Goal: Task Accomplishment & Management: Use online tool/utility

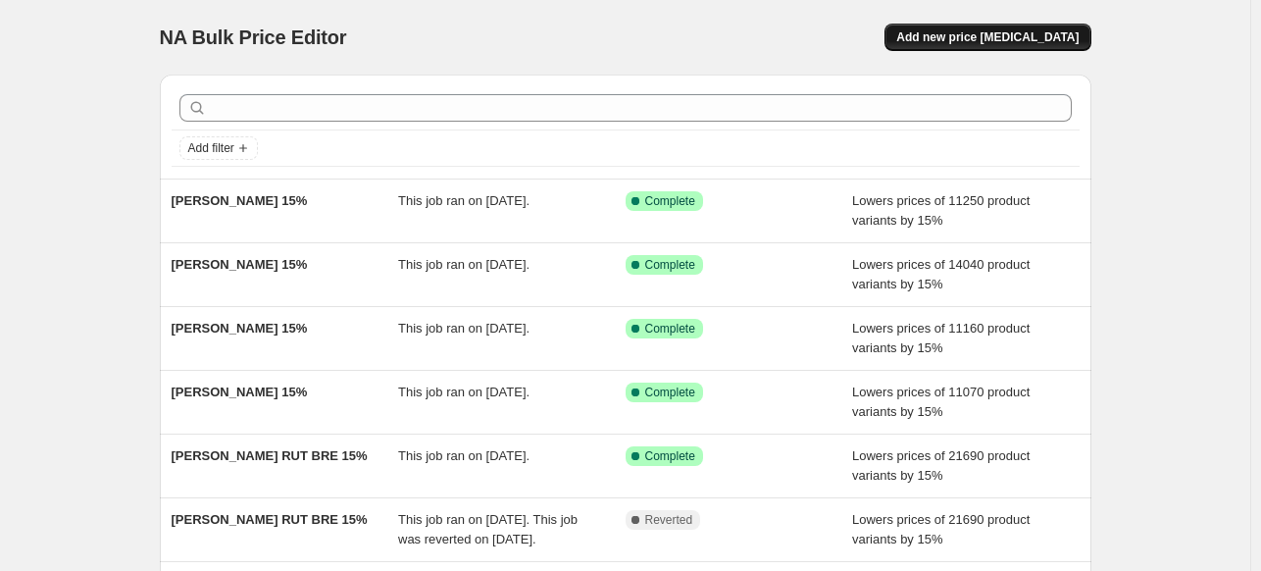
click at [977, 32] on span "Add new price [MEDICAL_DATA]" at bounding box center [987, 37] width 182 height 16
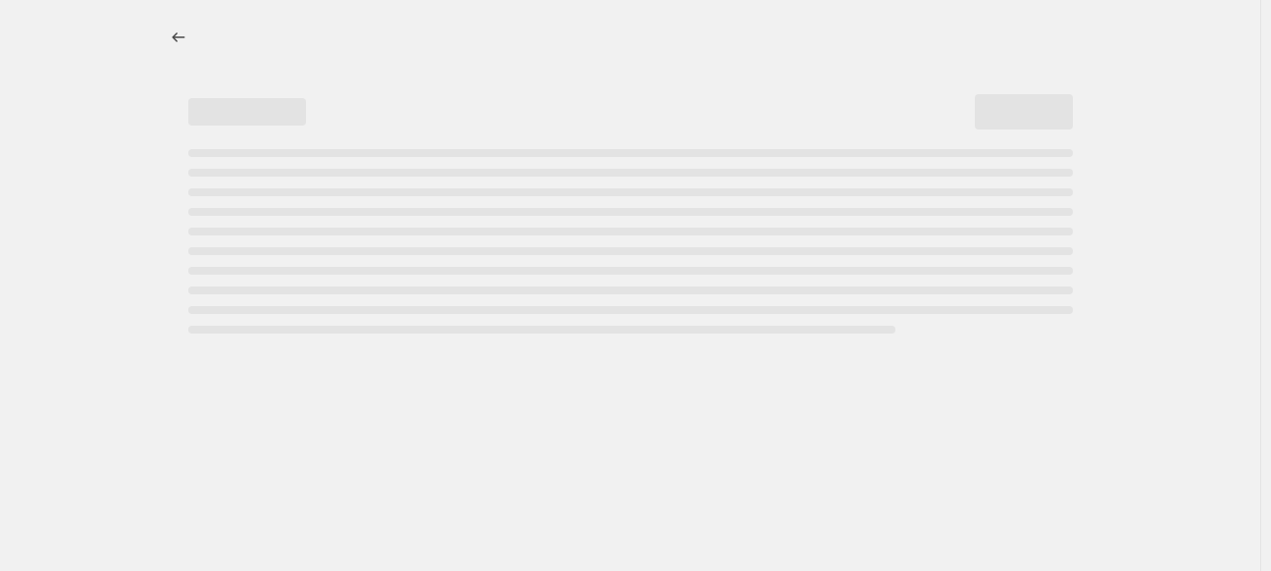
select select "percentage"
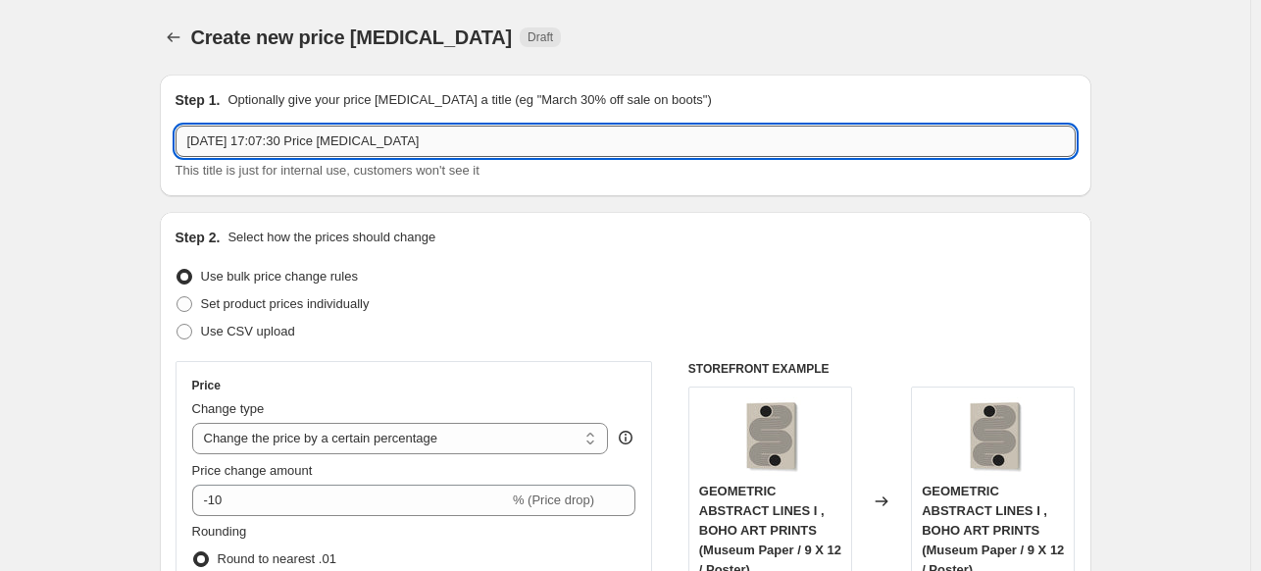
click at [514, 141] on input "[DATE] 17:07:30 Price [MEDICAL_DATA]" at bounding box center [626, 141] width 900 height 31
paste input "[PERSON_NAME] [PERSON_NAME] ROME"
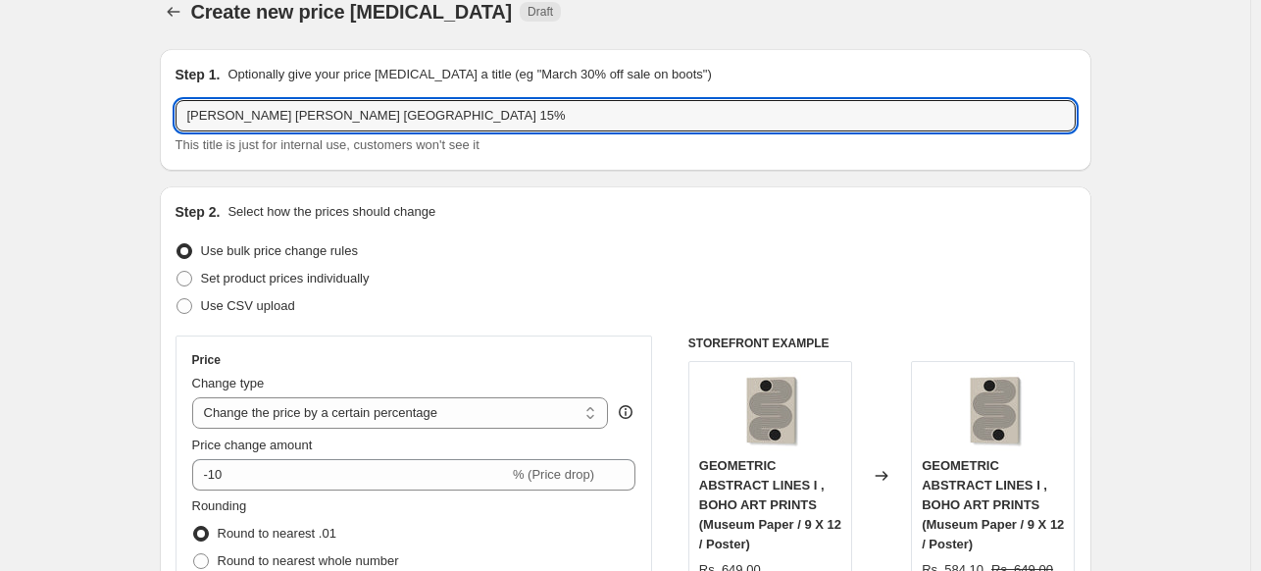
scroll to position [98, 0]
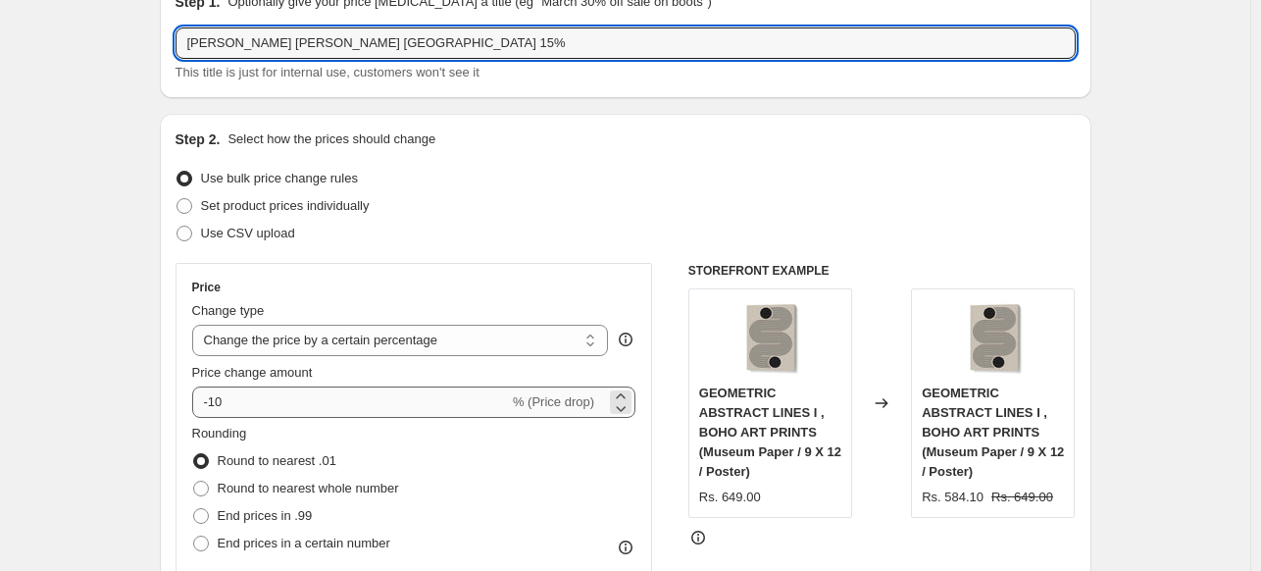
type input "[PERSON_NAME] [PERSON_NAME] [GEOGRAPHIC_DATA] 15%"
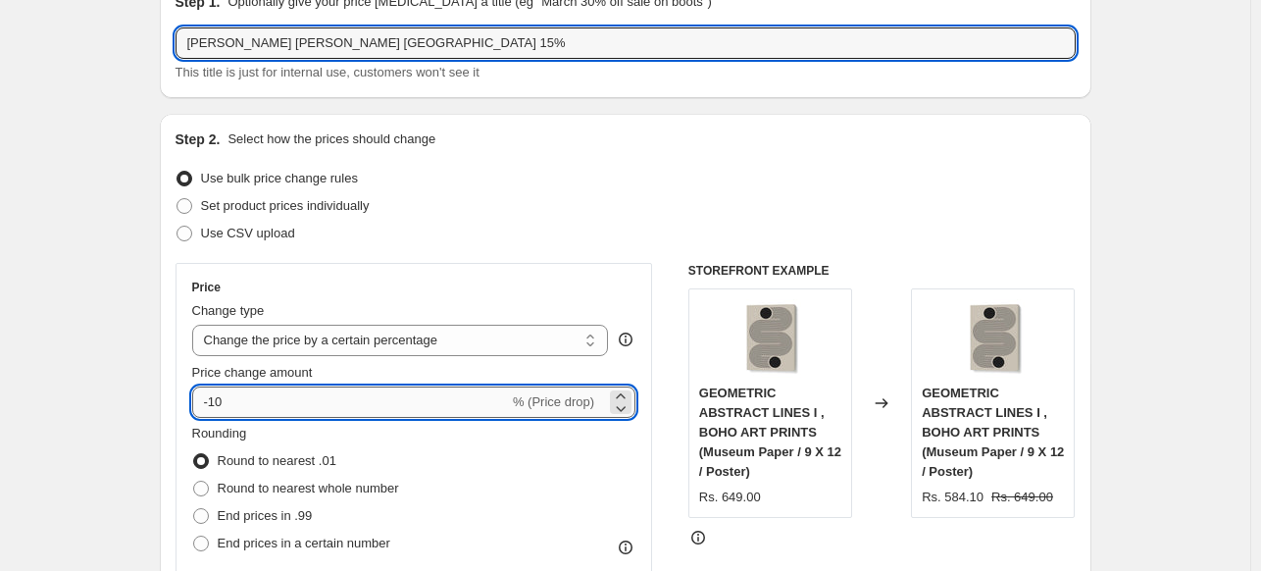
click at [268, 403] on input "-10" at bounding box center [350, 401] width 317 height 31
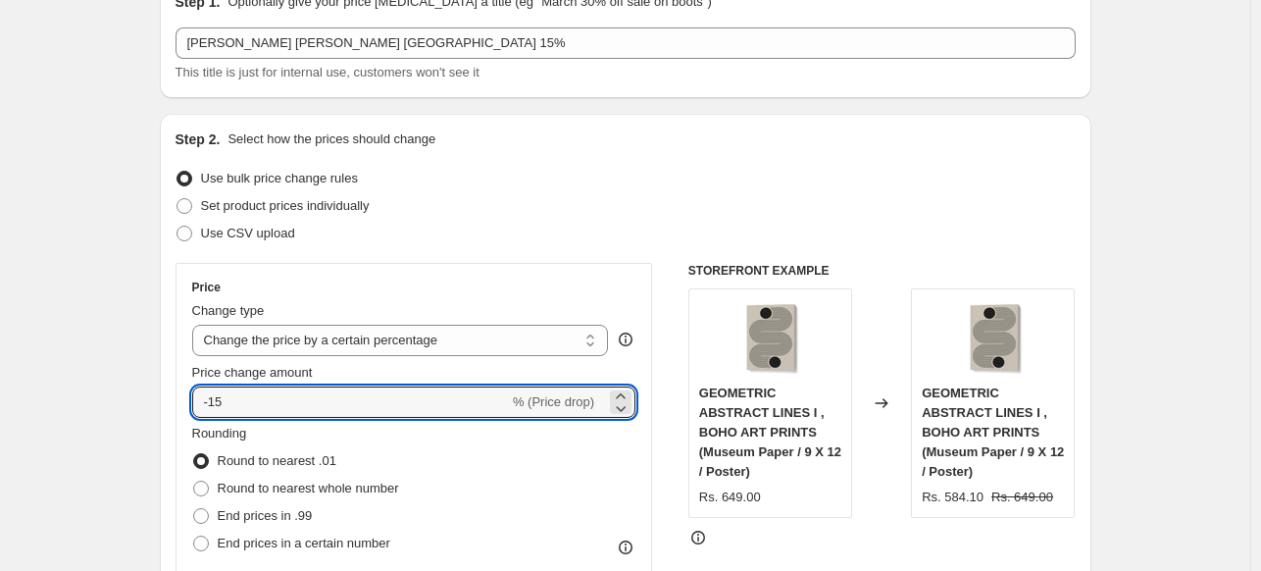
type input "-15"
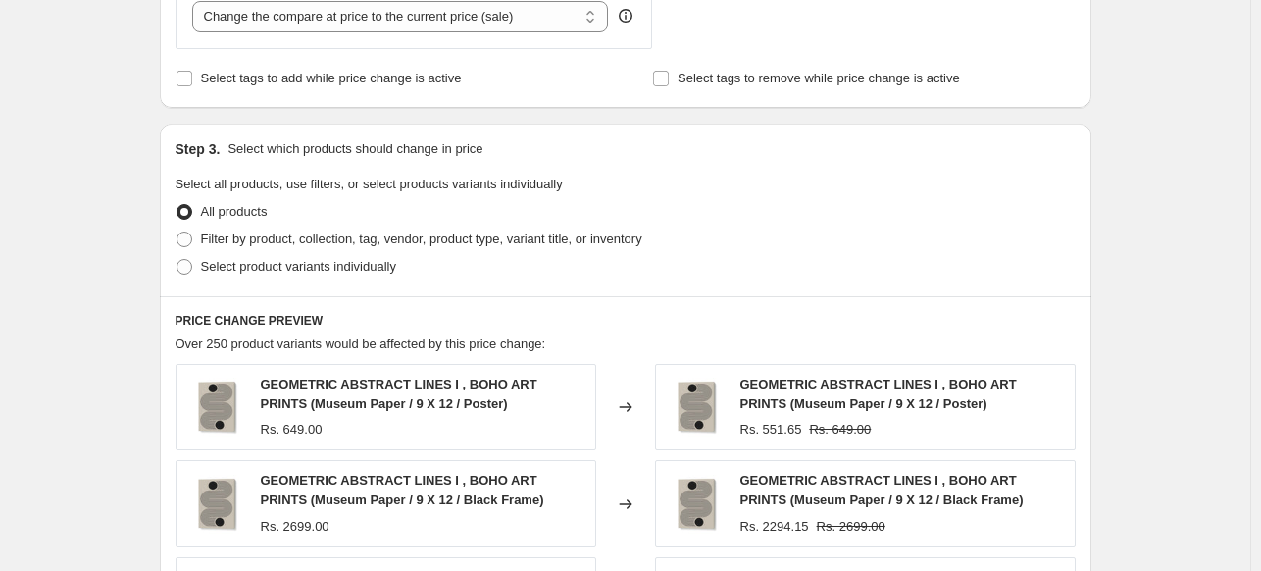
scroll to position [882, 0]
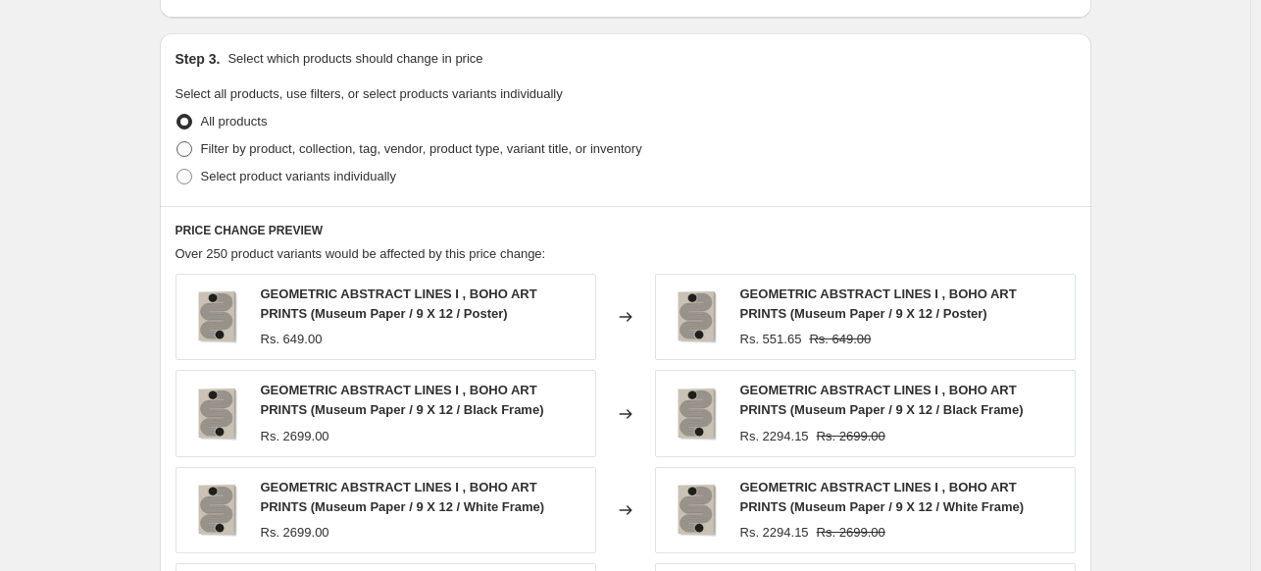
click at [186, 145] on span at bounding box center [184, 149] width 16 height 16
click at [177, 142] on input "Filter by product, collection, tag, vendor, product type, variant title, or inv…" at bounding box center [176, 141] width 1 height 1
radio input "true"
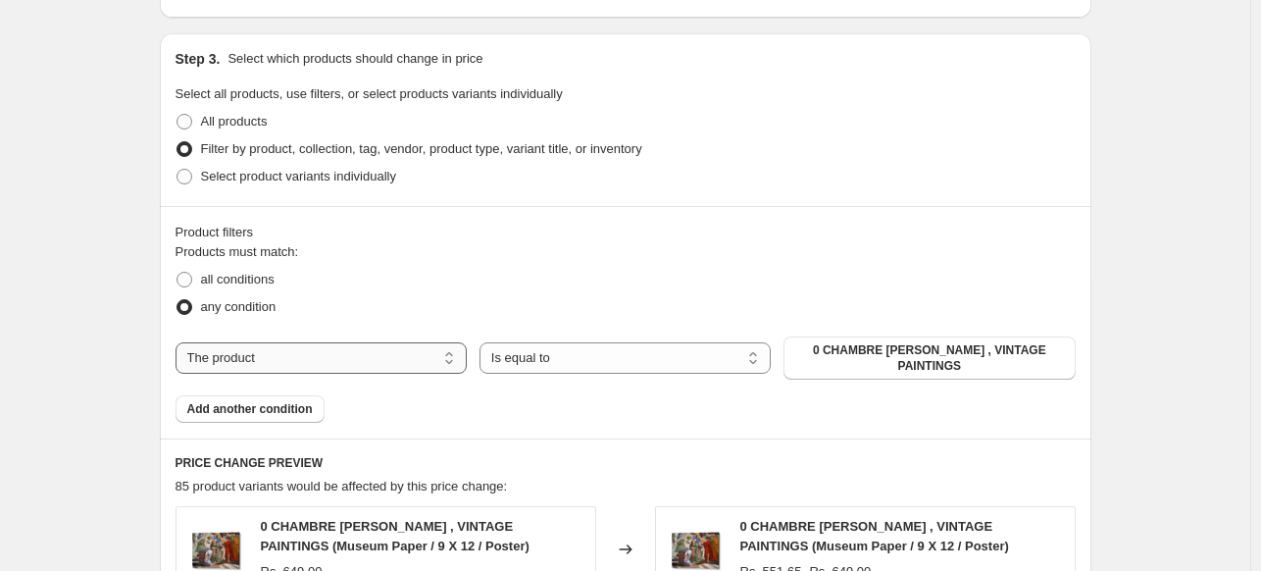
click at [421, 360] on select "The product The product's collection The product's tag The product's vendor The…" at bounding box center [321, 357] width 291 height 31
select select "collection"
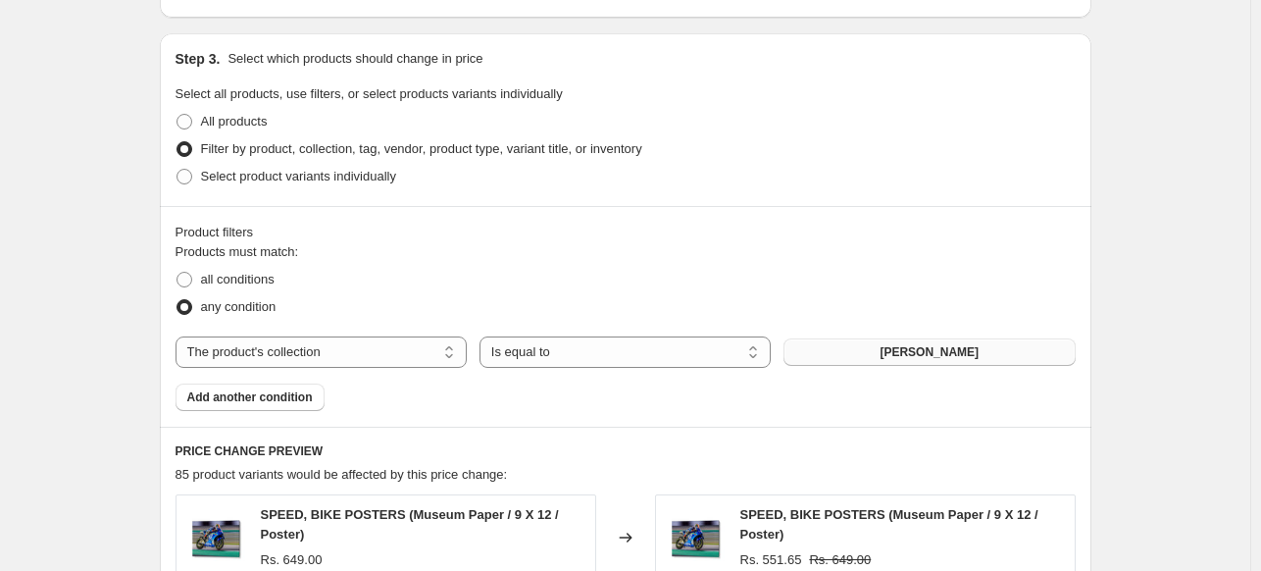
click at [930, 348] on span "[PERSON_NAME]" at bounding box center [929, 352] width 99 height 16
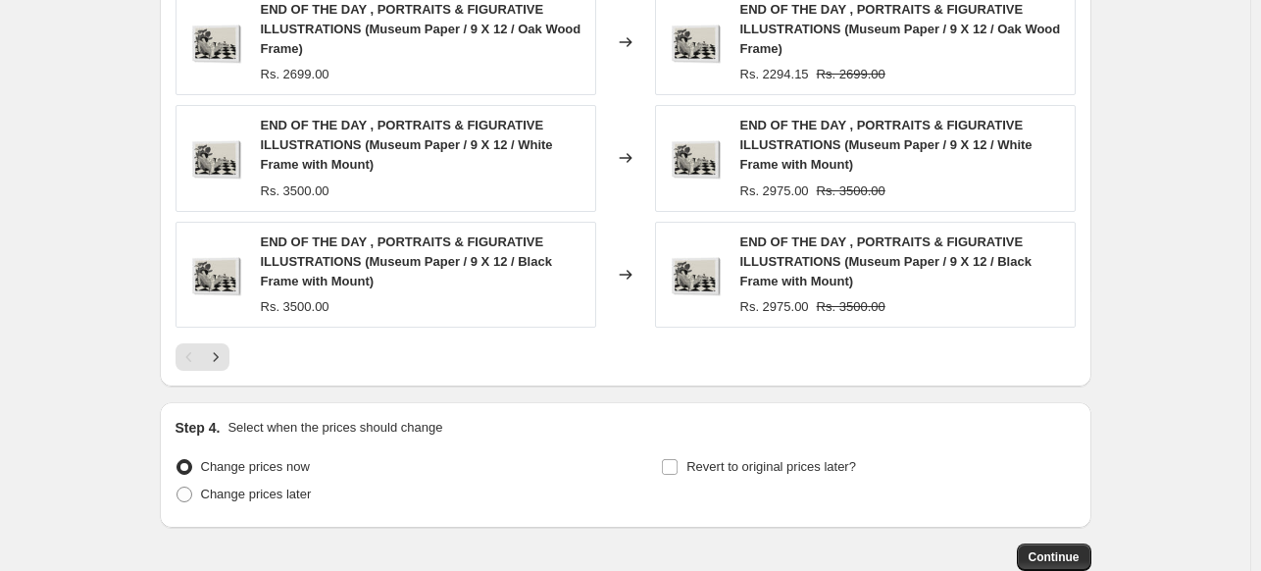
scroll to position [1737, 0]
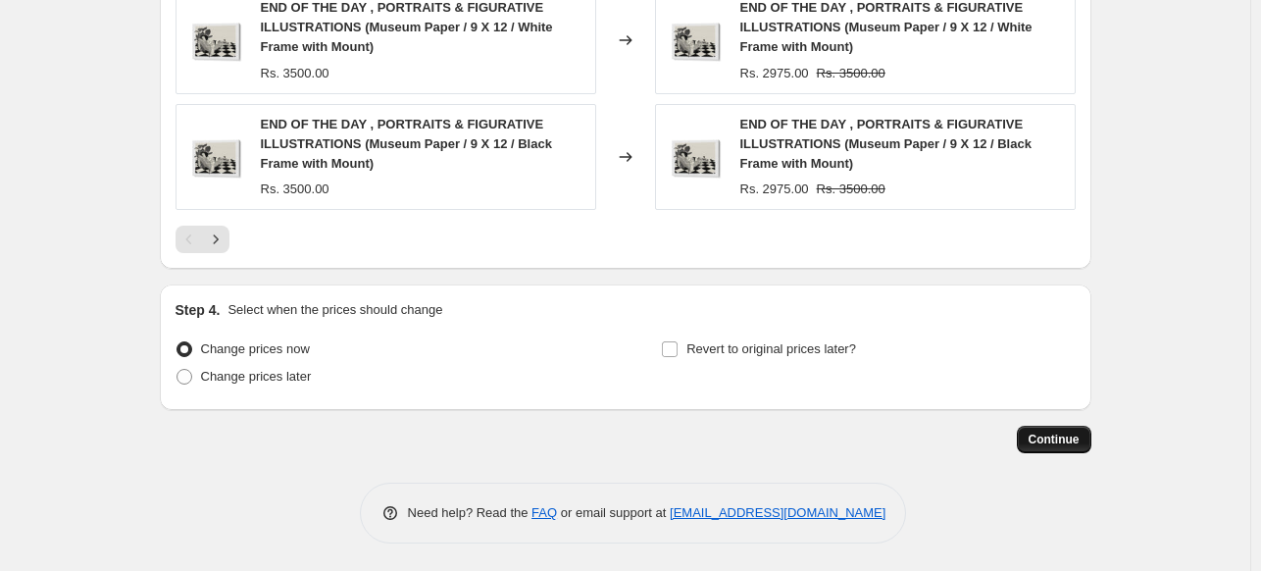
click at [1047, 431] on span "Continue" at bounding box center [1054, 439] width 51 height 16
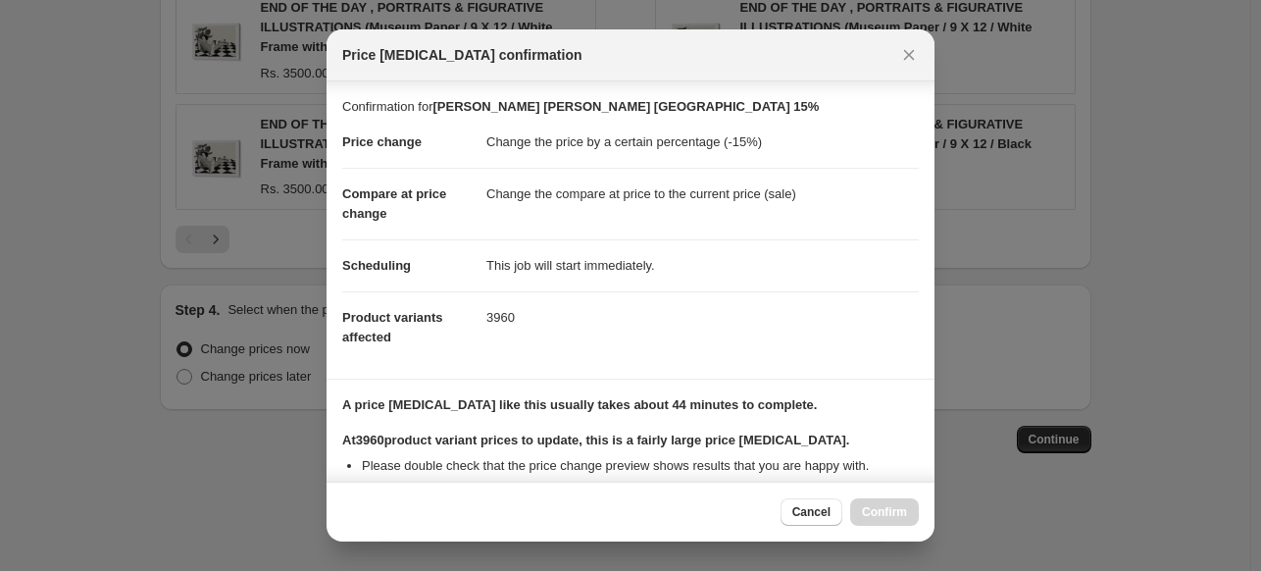
scroll to position [239, 0]
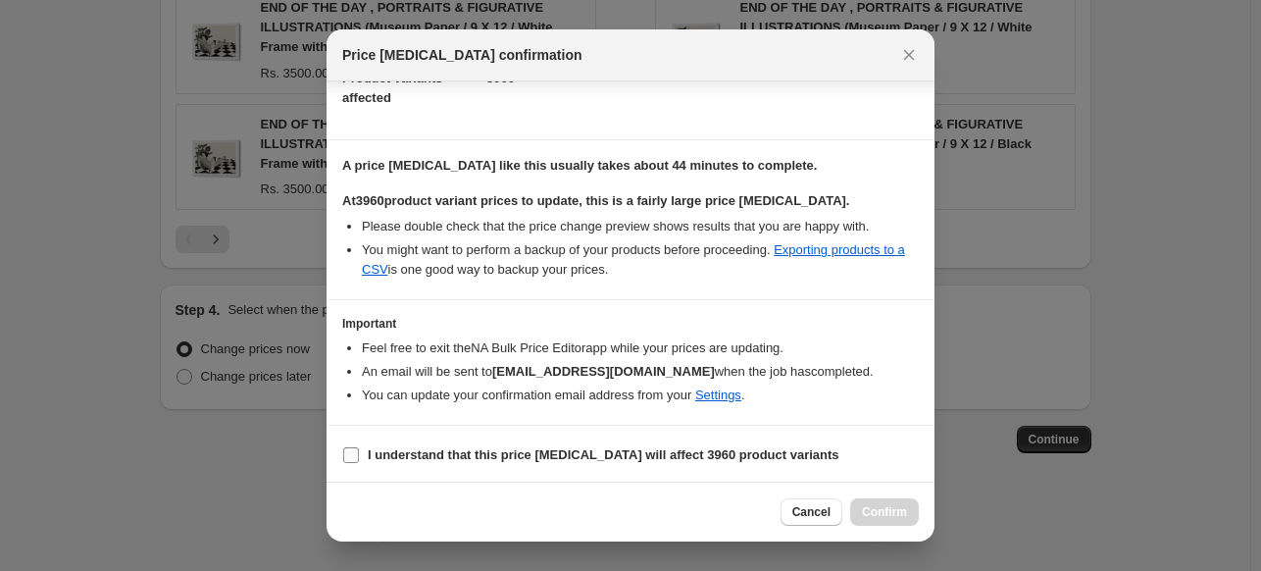
drag, startPoint x: 353, startPoint y: 455, endPoint x: 368, endPoint y: 455, distance: 14.7
click at [353, 455] on input "I understand that this price change job will affect 3960 product variants" at bounding box center [351, 455] width 16 height 16
checkbox input "true"
click at [878, 513] on span "Confirm" at bounding box center [884, 512] width 45 height 16
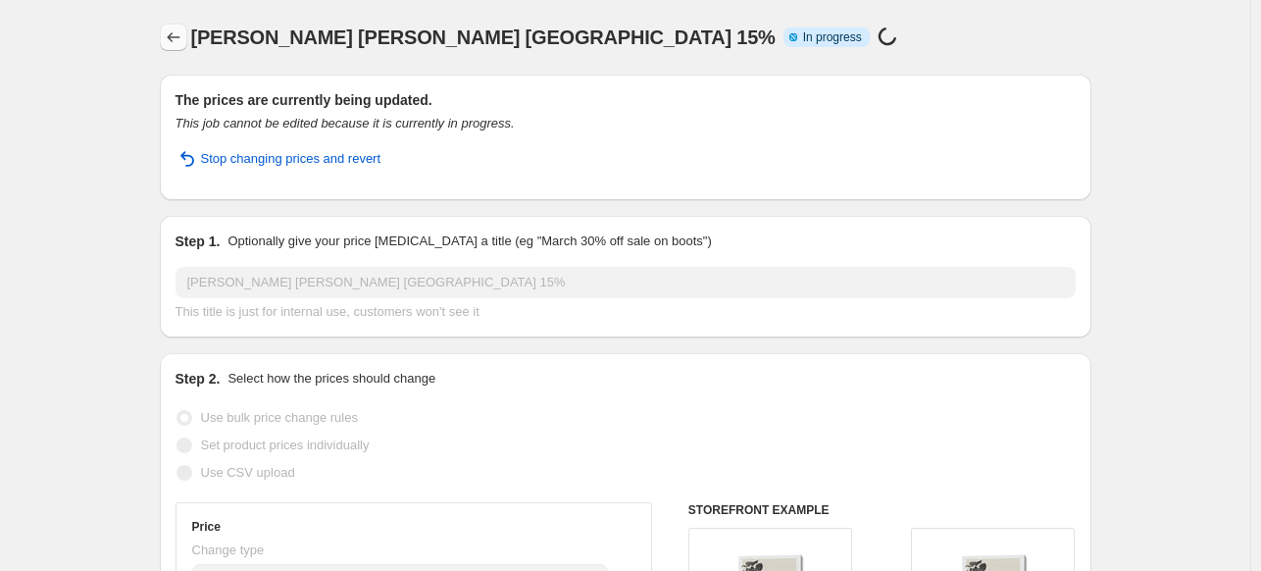
click at [176, 35] on icon "Price change jobs" at bounding box center [174, 37] width 20 height 20
